Goal: Check status

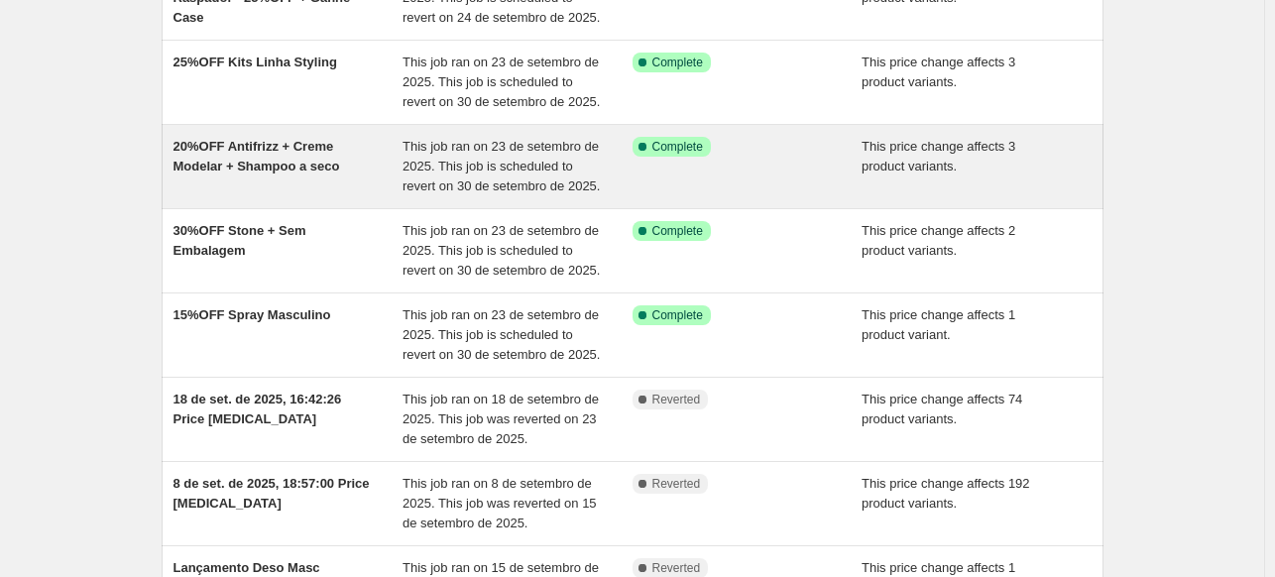
scroll to position [297, 0]
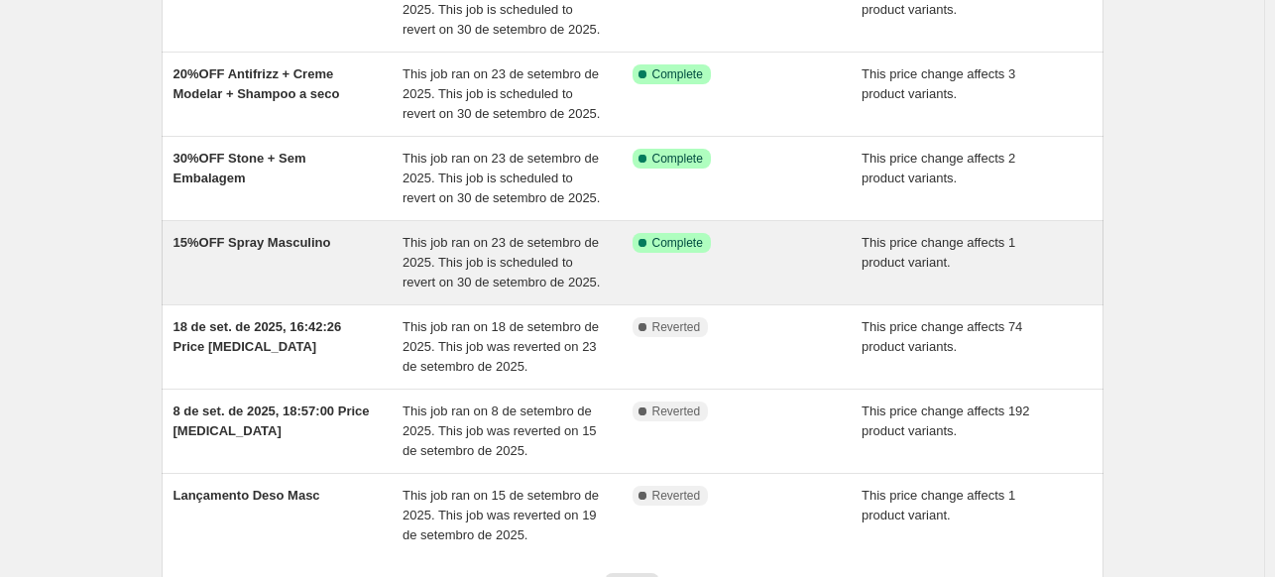
click at [534, 277] on span "This job ran on 23 de setembro de 2025. This job is scheduled to revert on 30 d…" at bounding box center [500, 262] width 197 height 55
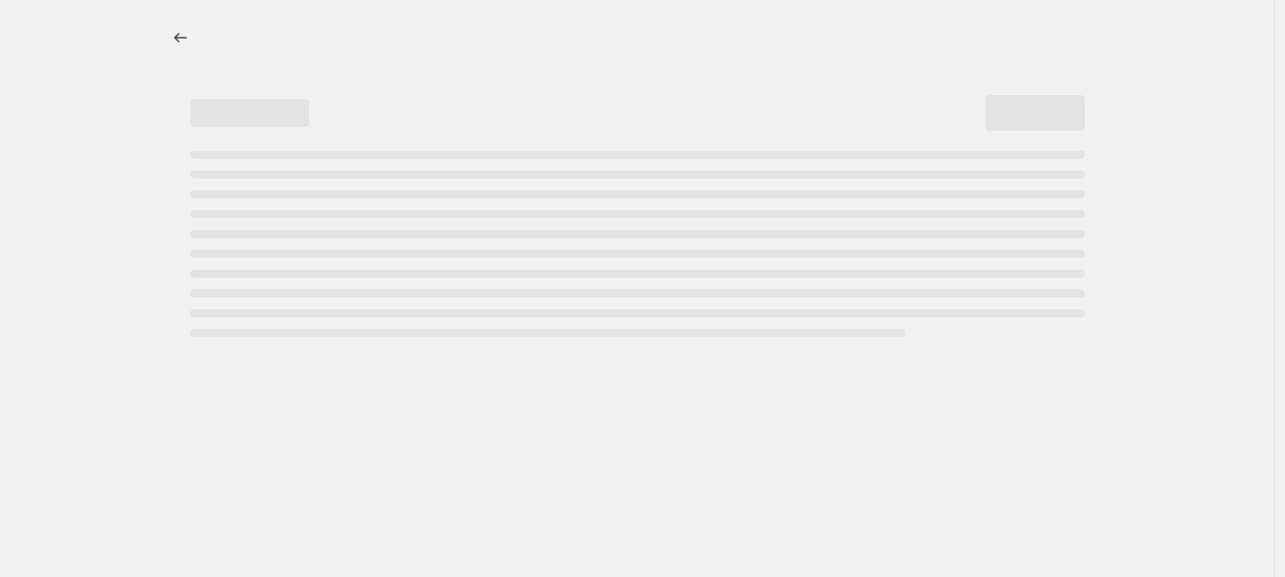
select select "pcap"
select select "no_change"
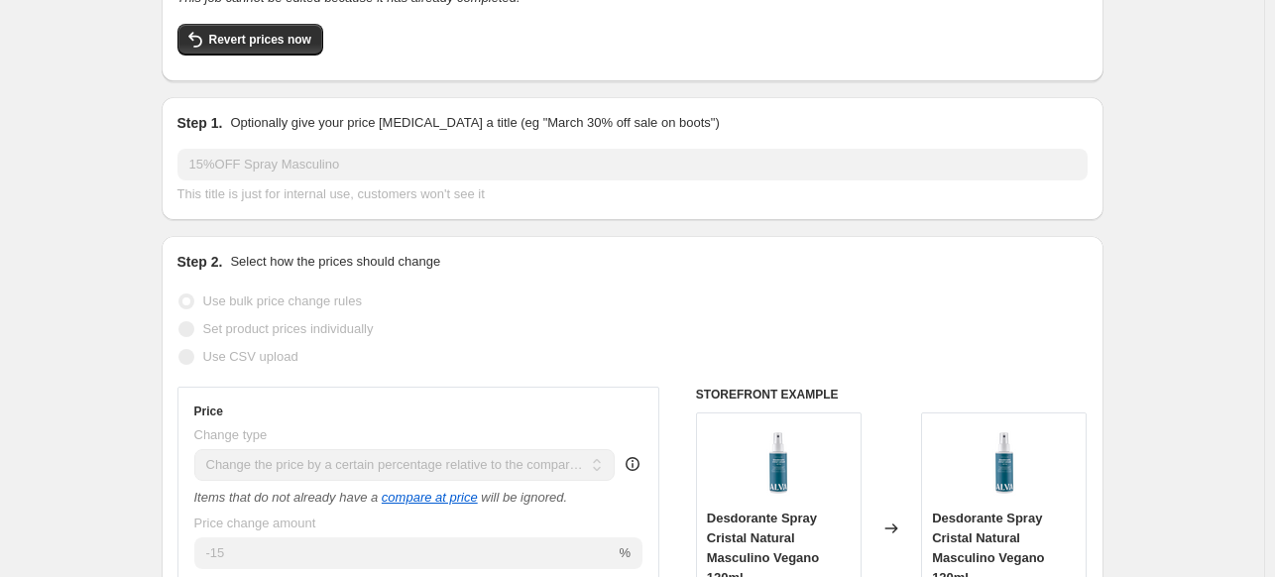
scroll to position [26, 0]
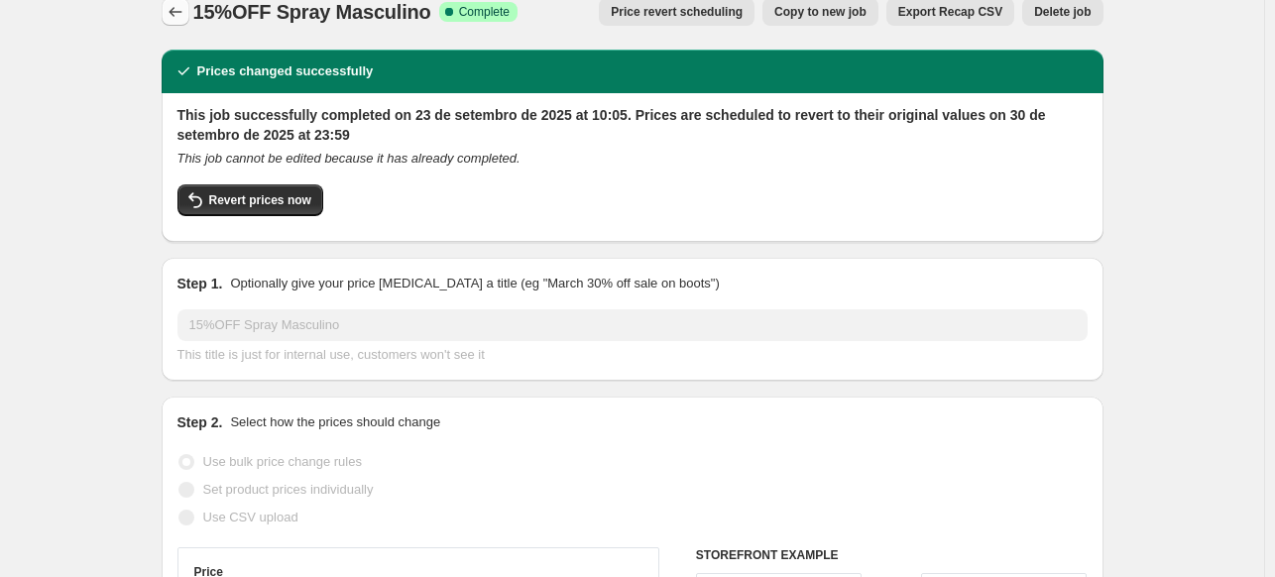
click at [185, 3] on icon "Price change jobs" at bounding box center [176, 12] width 20 height 20
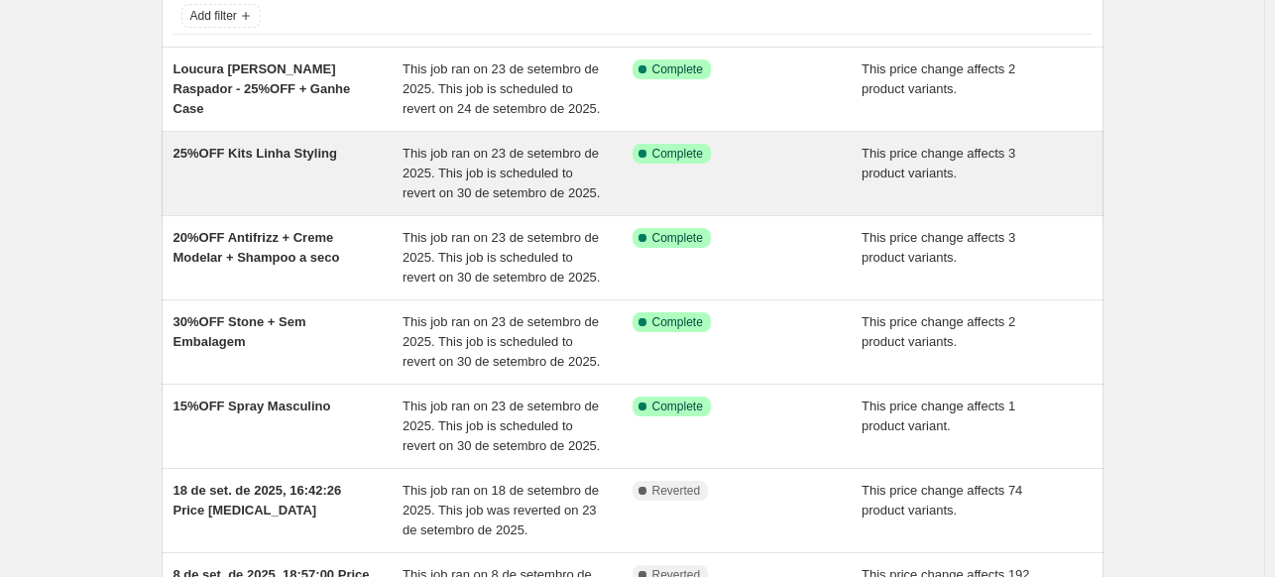
scroll to position [297, 0]
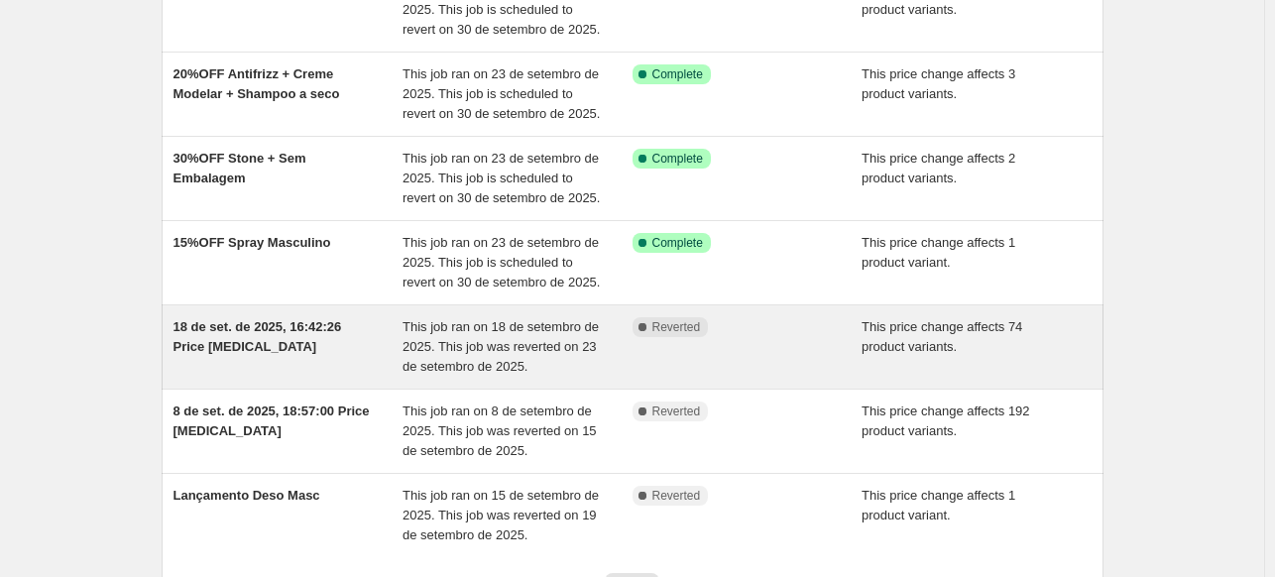
click at [403, 324] on div "18 de set. de 2025, 16:42:26 Price [MEDICAL_DATA]" at bounding box center [288, 346] width 230 height 59
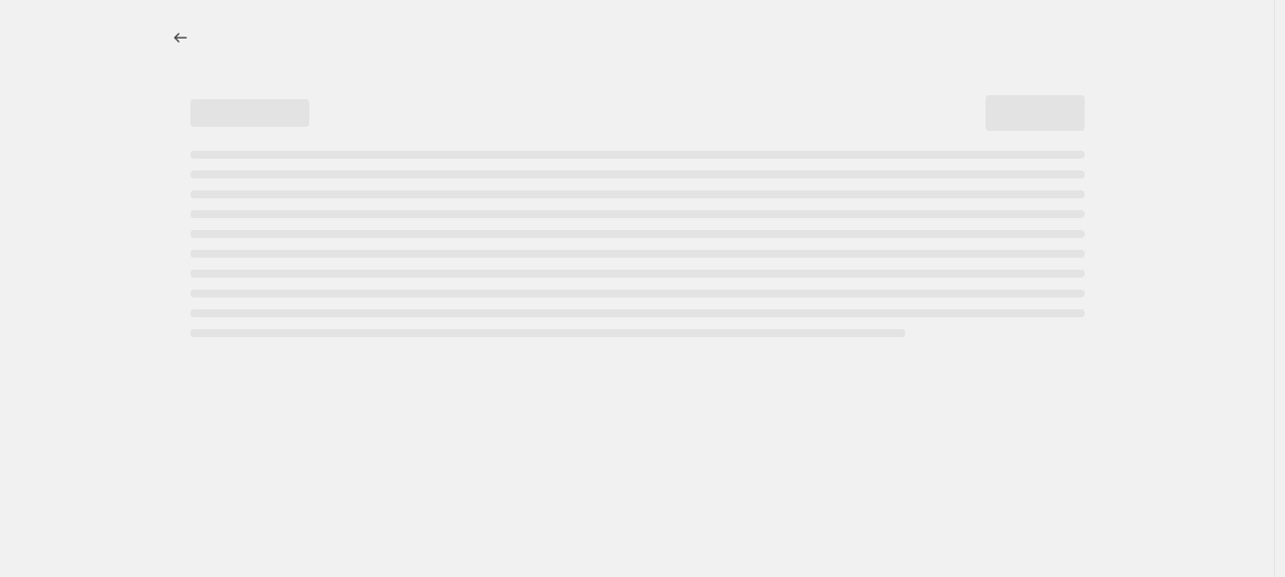
select select "pcap"
select select "no_change"
select select "collection"
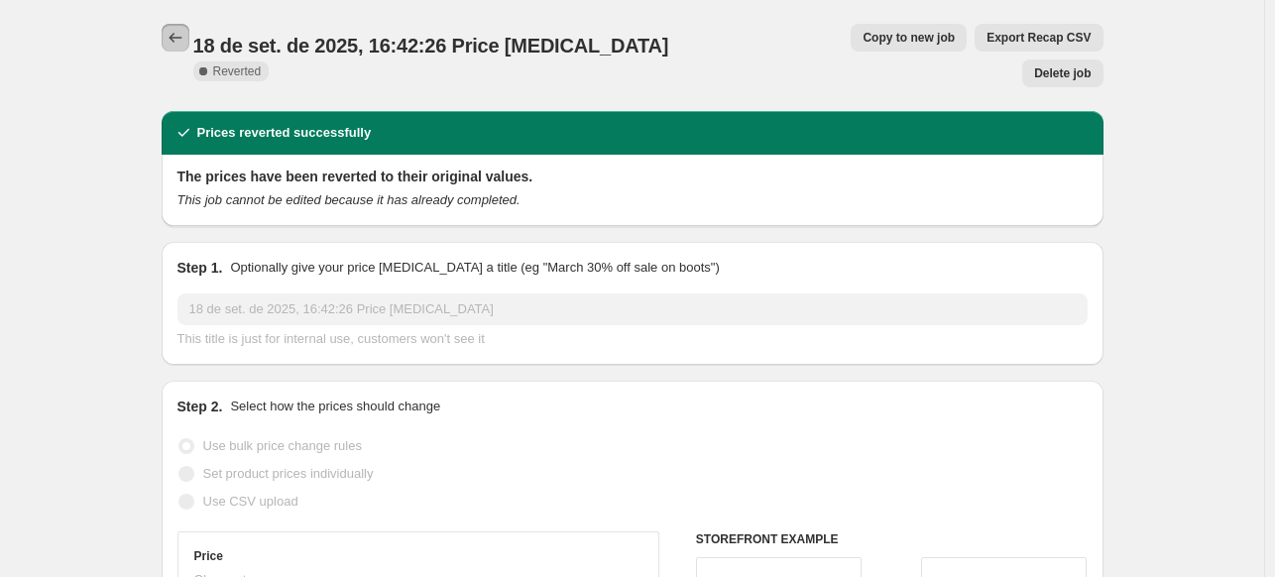
click at [172, 47] on icon "Price change jobs" at bounding box center [176, 38] width 20 height 20
